Goal: Navigation & Orientation: Find specific page/section

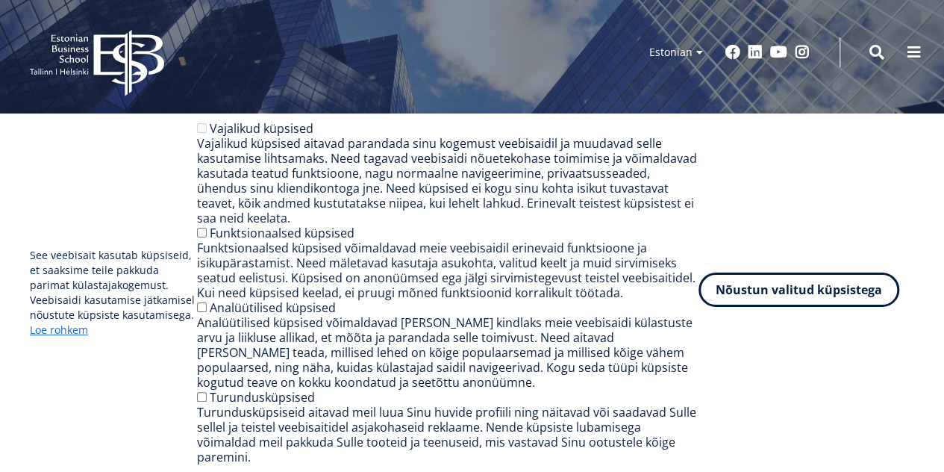
click at [803, 307] on button "Nõustun valitud küpsistega" at bounding box center [798, 289] width 201 height 34
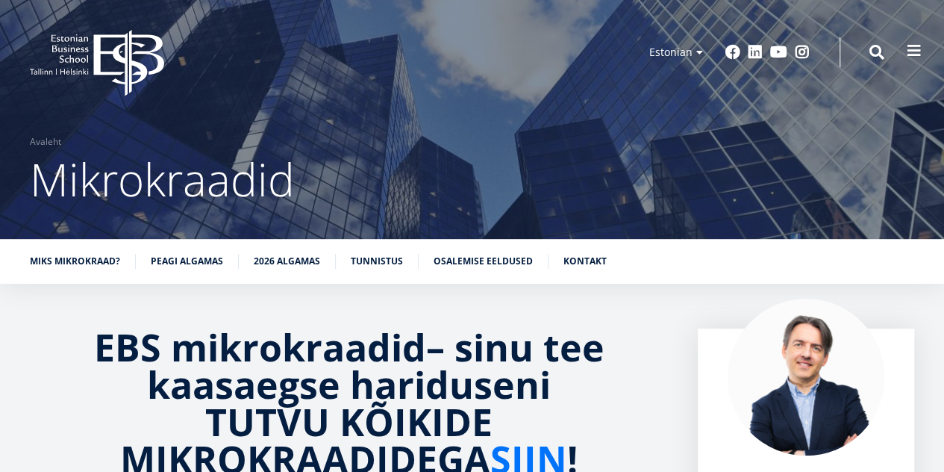
click at [924, 52] on button at bounding box center [914, 51] width 30 height 30
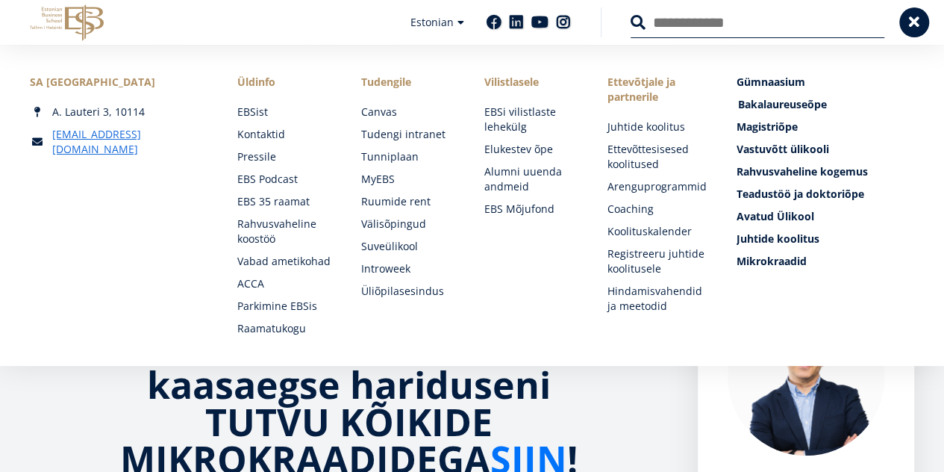
click at [773, 107] on span "Bakalaureuseõpe Tutvu ja registreeru" at bounding box center [782, 104] width 89 height 14
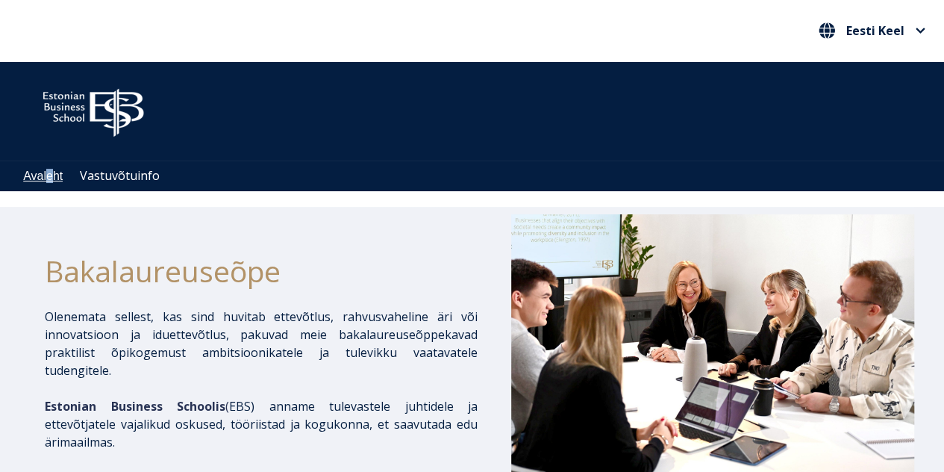
click at [49, 179] on li "Avaleht" at bounding box center [43, 176] width 40 height 14
click at [49, 179] on link "Avaleht" at bounding box center [43, 175] width 40 height 13
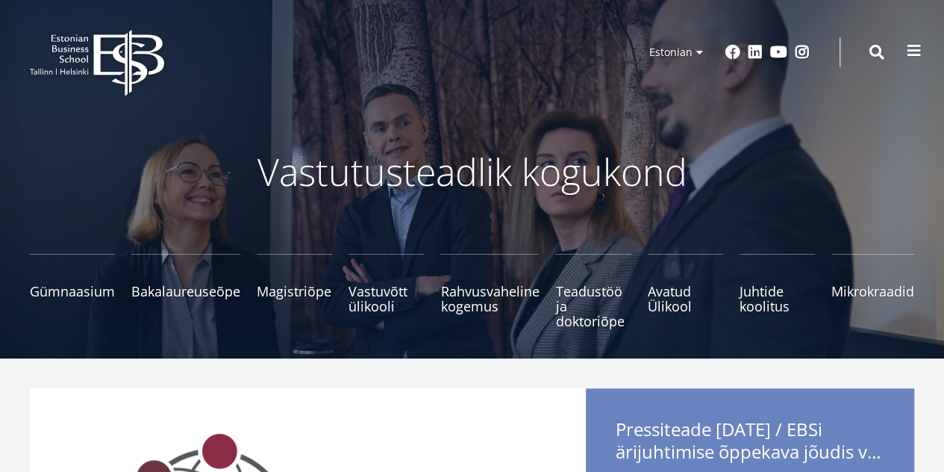
click at [915, 43] on button at bounding box center [914, 51] width 30 height 30
